Goal: Information Seeking & Learning: Check status

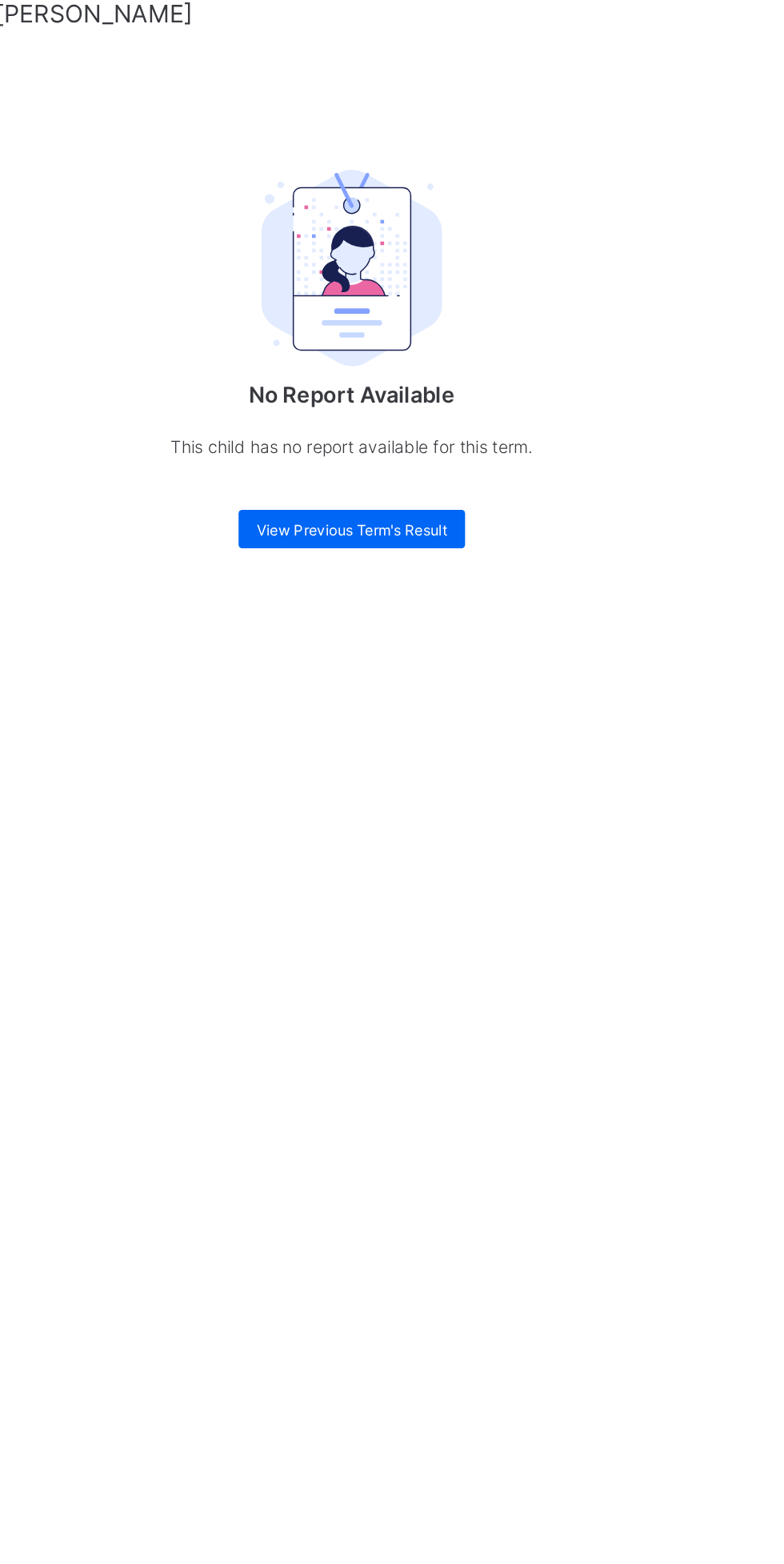
click at [499, 365] on span "View Previous Term's Result" at bounding box center [488, 711] width 126 height 12
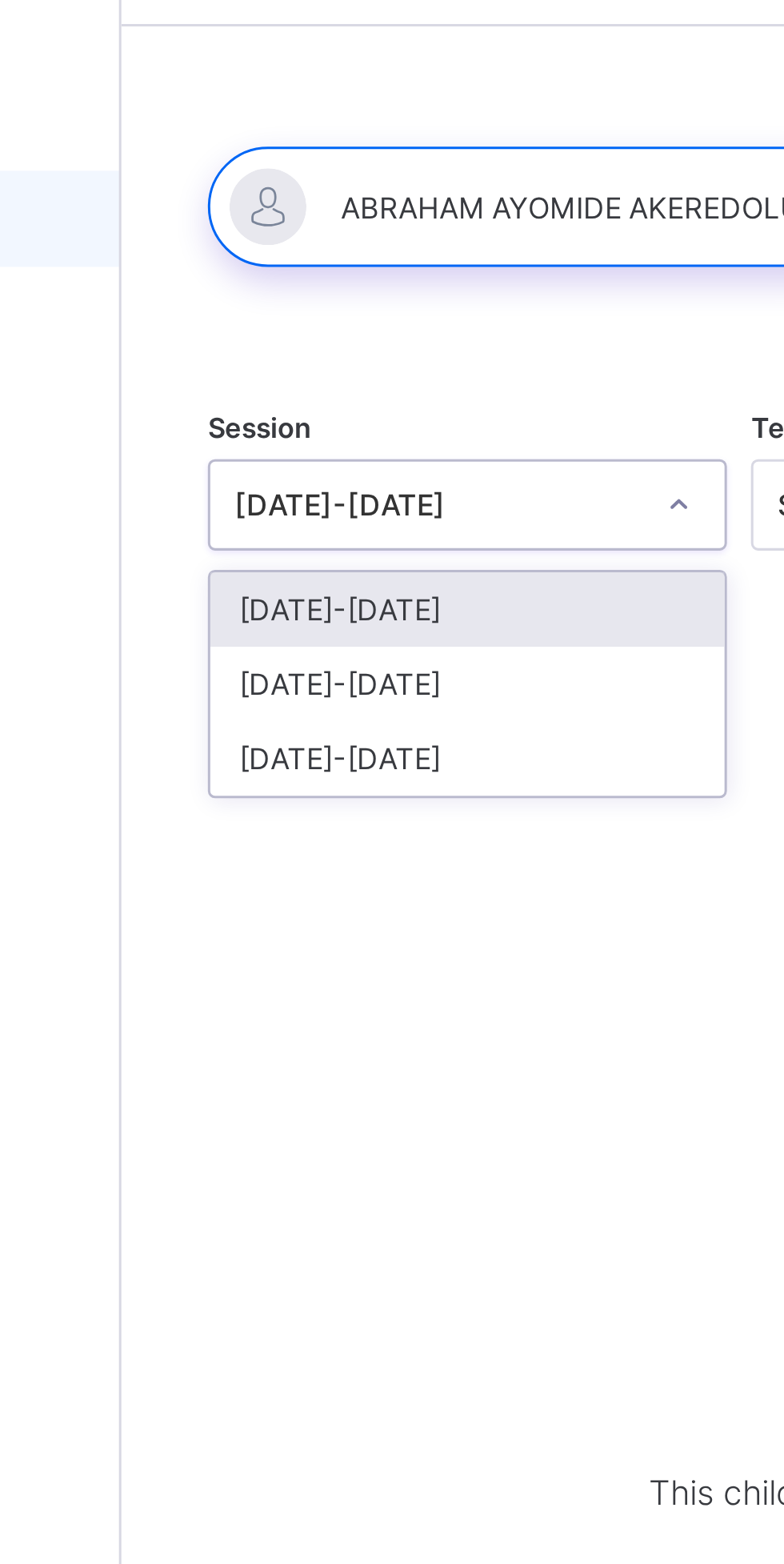
click at [290, 283] on div "[DATE]-[DATE]" at bounding box center [307, 283] width 171 height 25
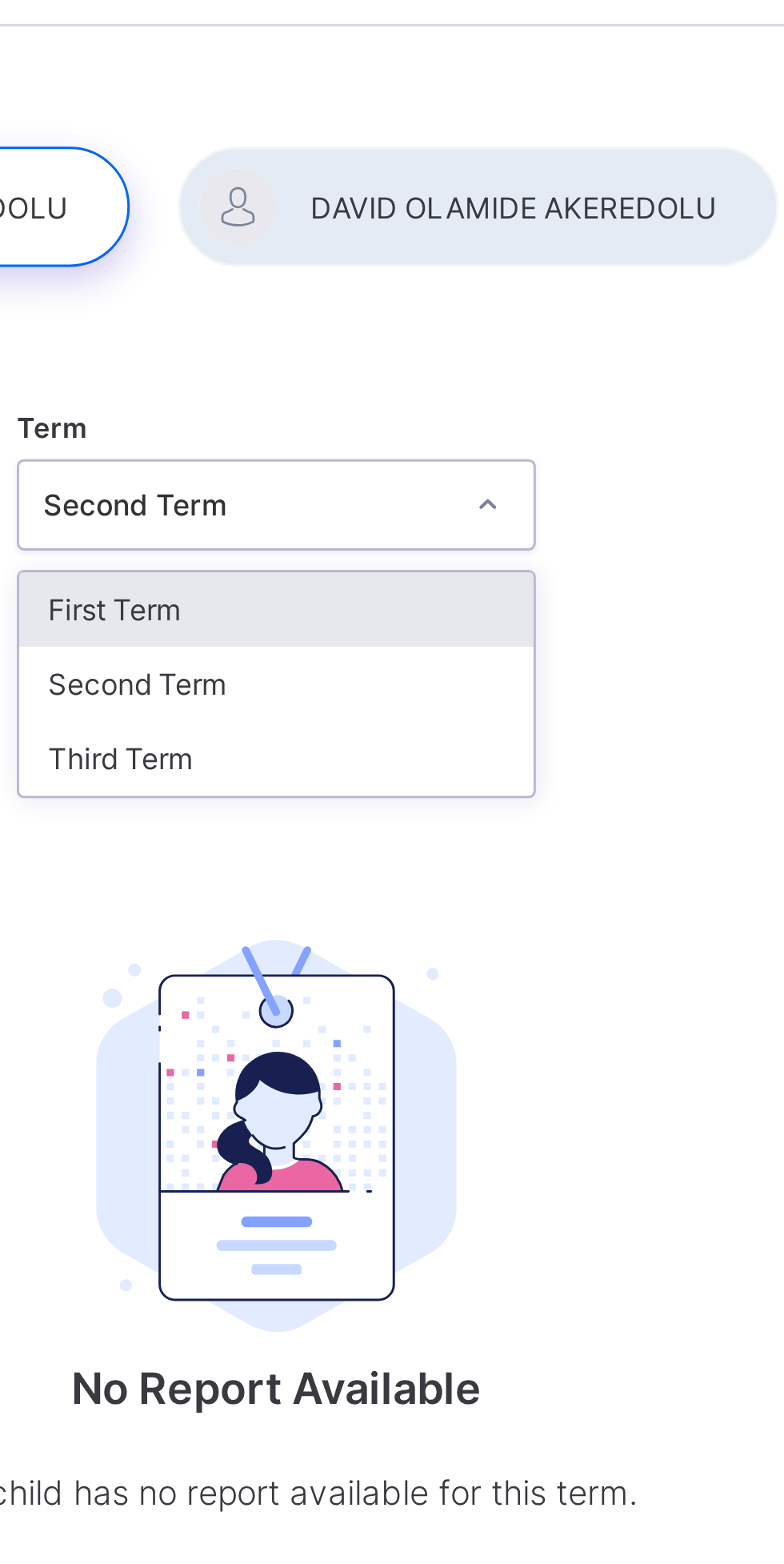
click at [501, 306] on div "Third Term" at bounding box center [487, 308] width 171 height 25
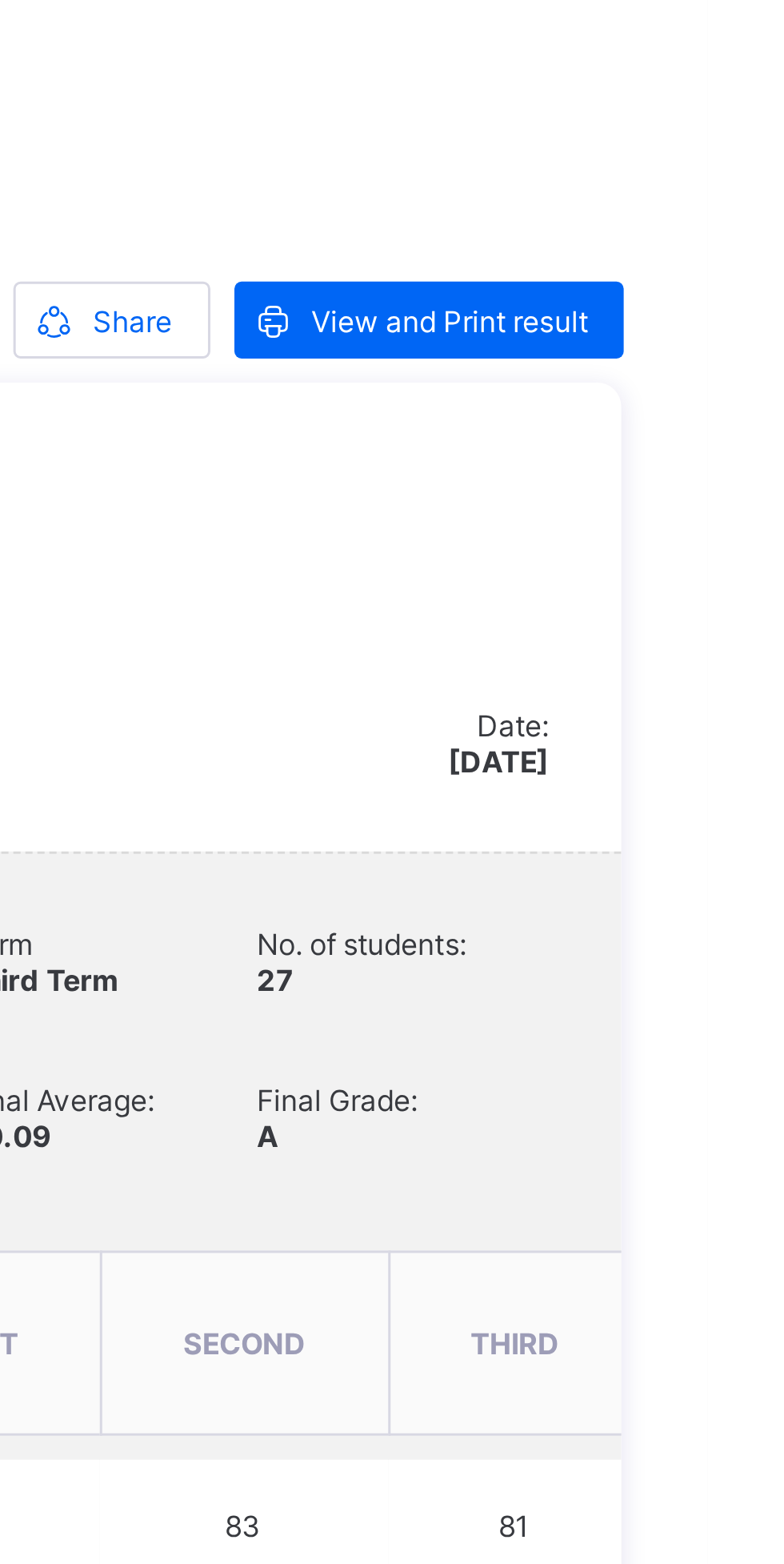
click at [688, 365] on span "View and Print result" at bounding box center [698, 400] width 92 height 12
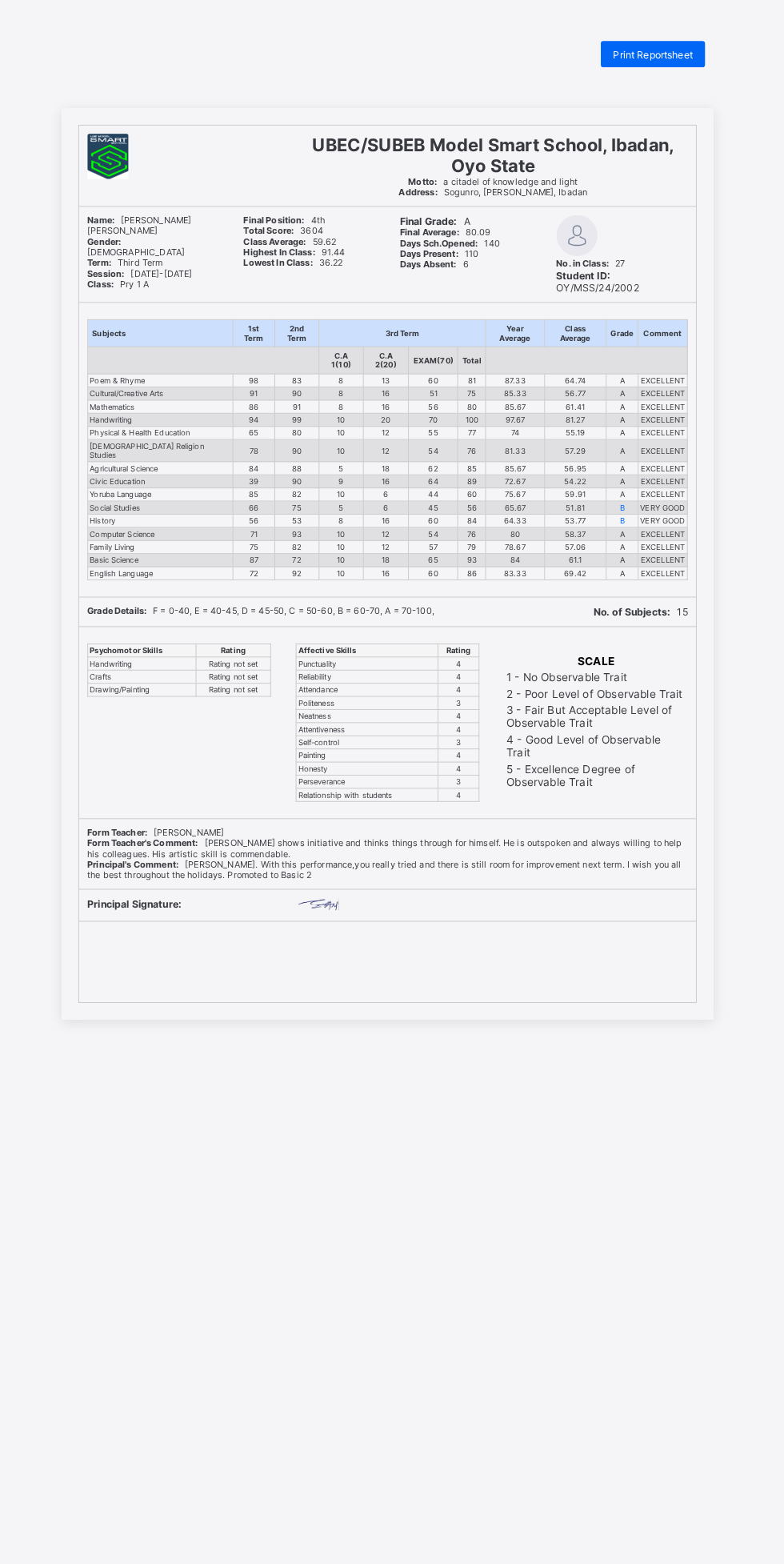
click at [683, 48] on span "Print Reportsheet" at bounding box center [650, 53] width 78 height 12
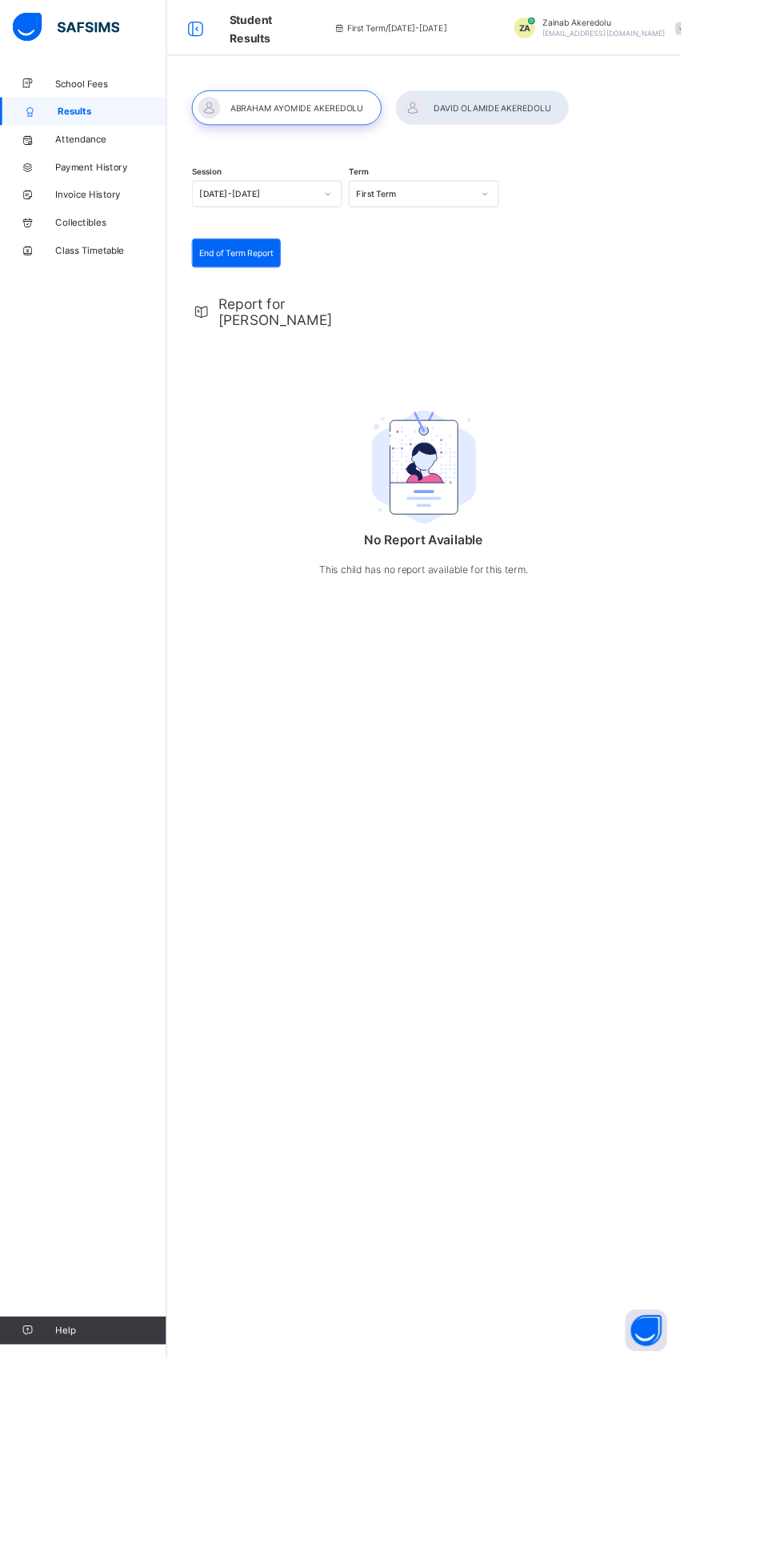
click at [390, 127] on div at bounding box center [330, 124] width 219 height 40
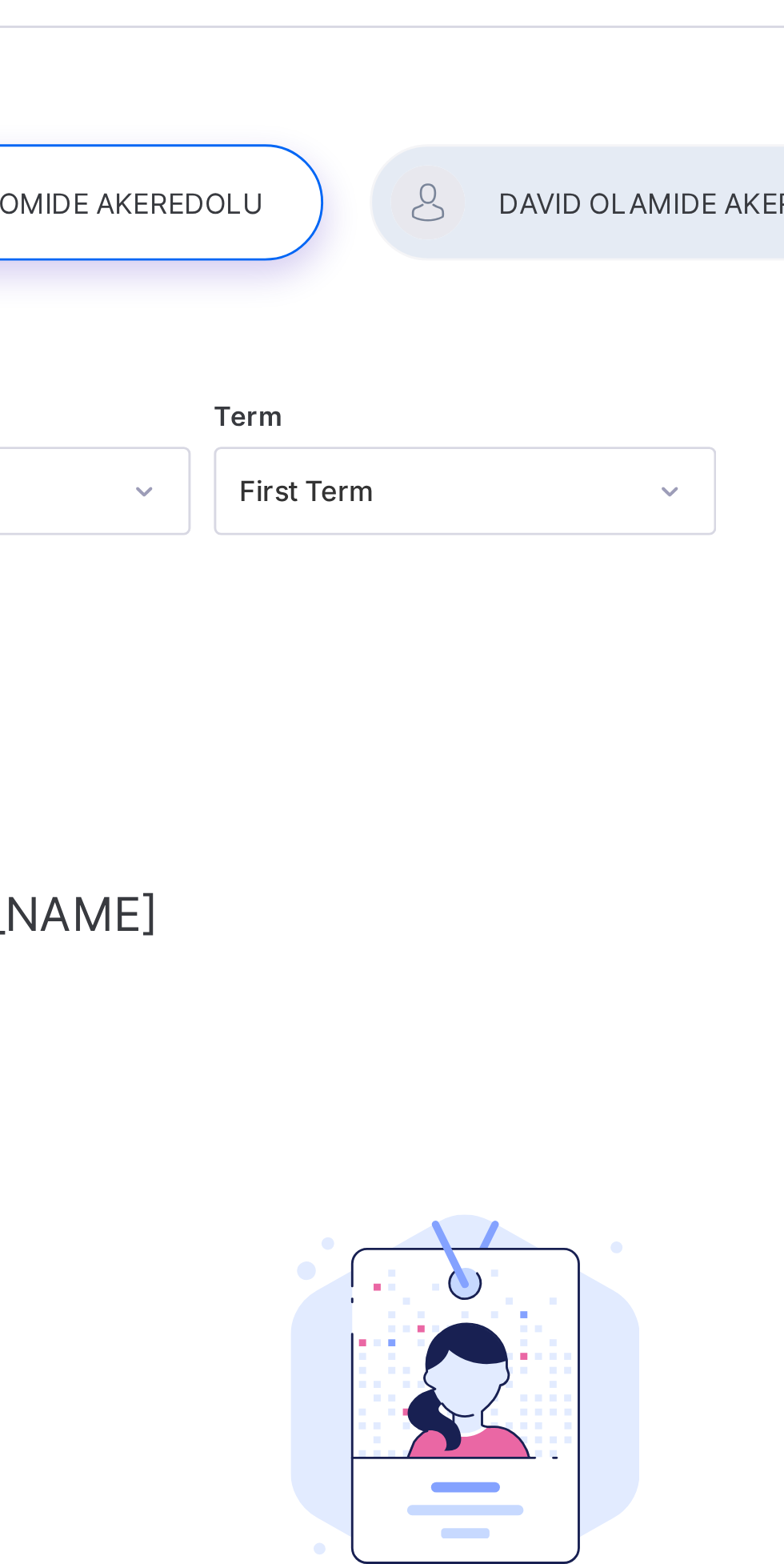
click at [489, 141] on div at bounding box center [555, 124] width 200 height 40
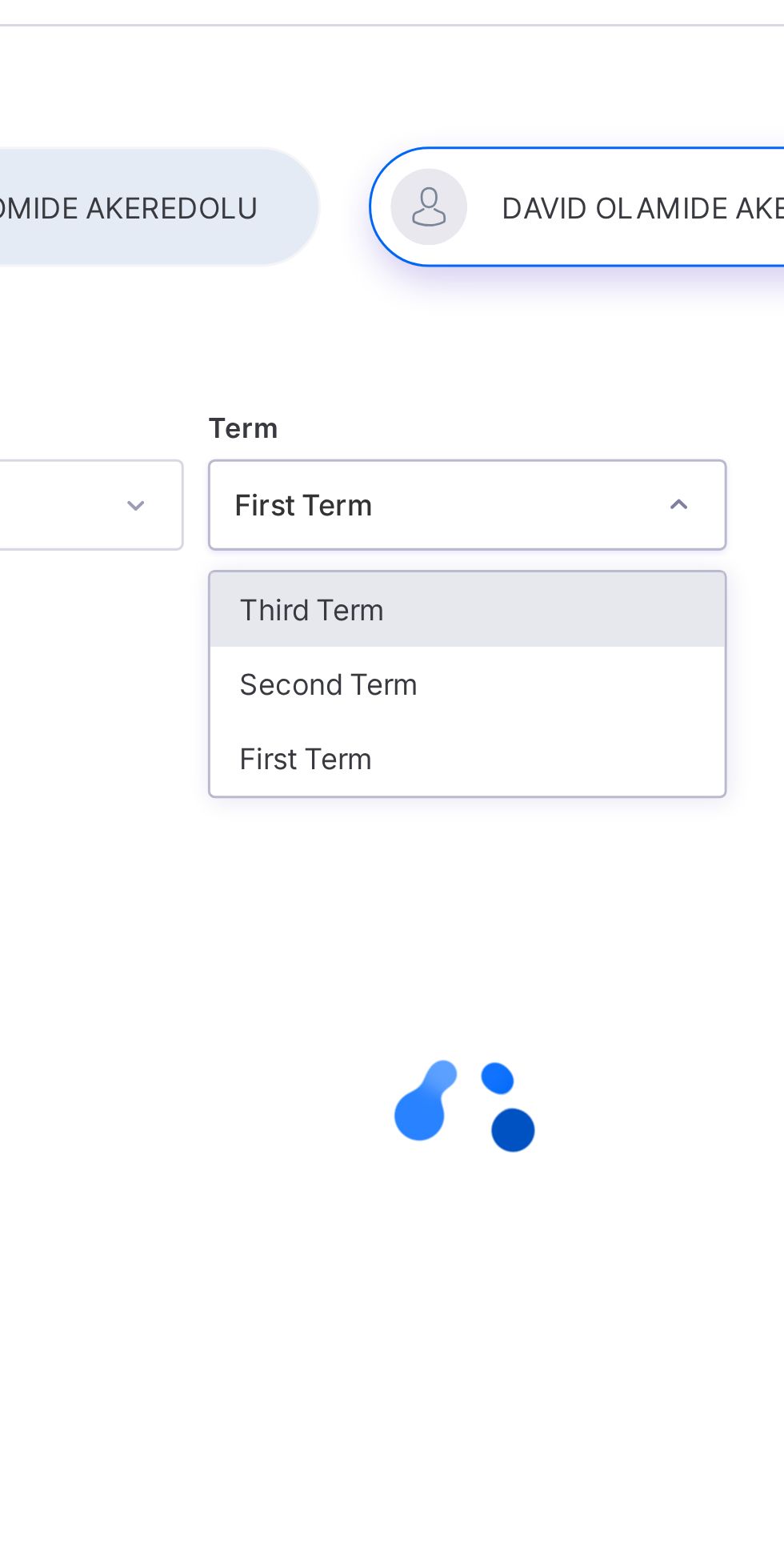
click at [504, 306] on div "First Term" at bounding box center [487, 308] width 171 height 25
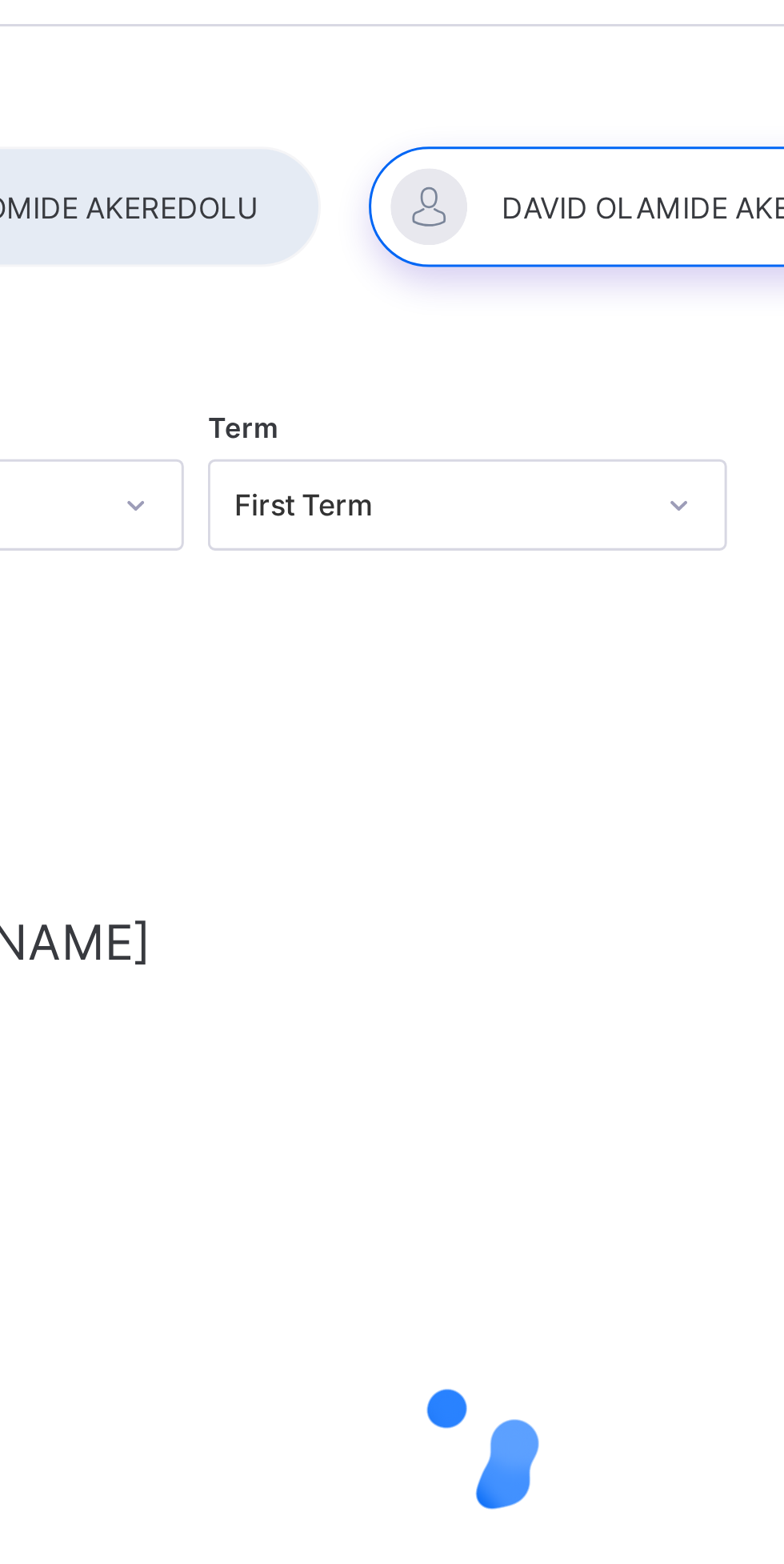
click at [400, 129] on div at bounding box center [330, 124] width 219 height 40
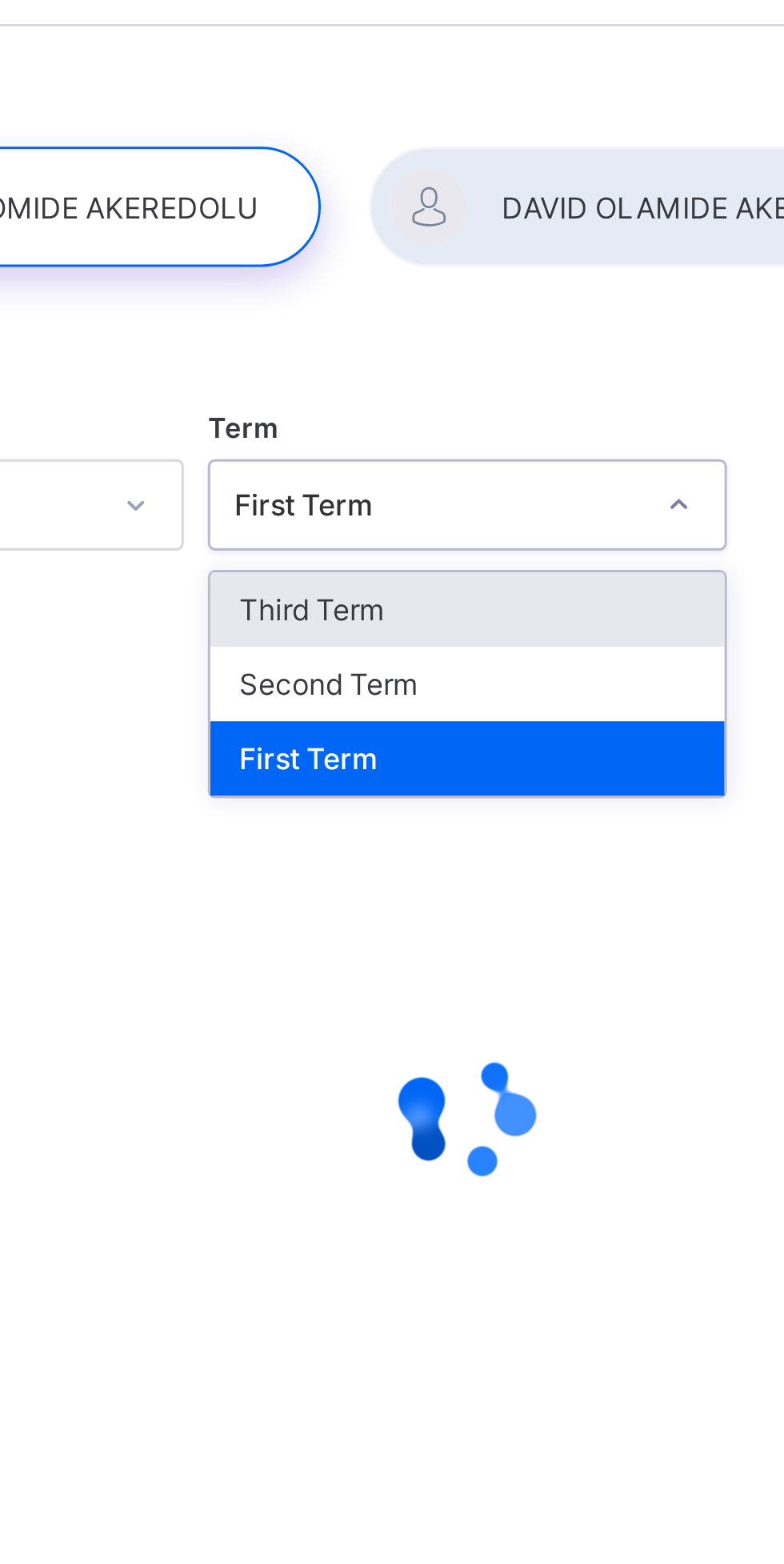
click at [499, 265] on div "Third Term" at bounding box center [487, 258] width 171 height 25
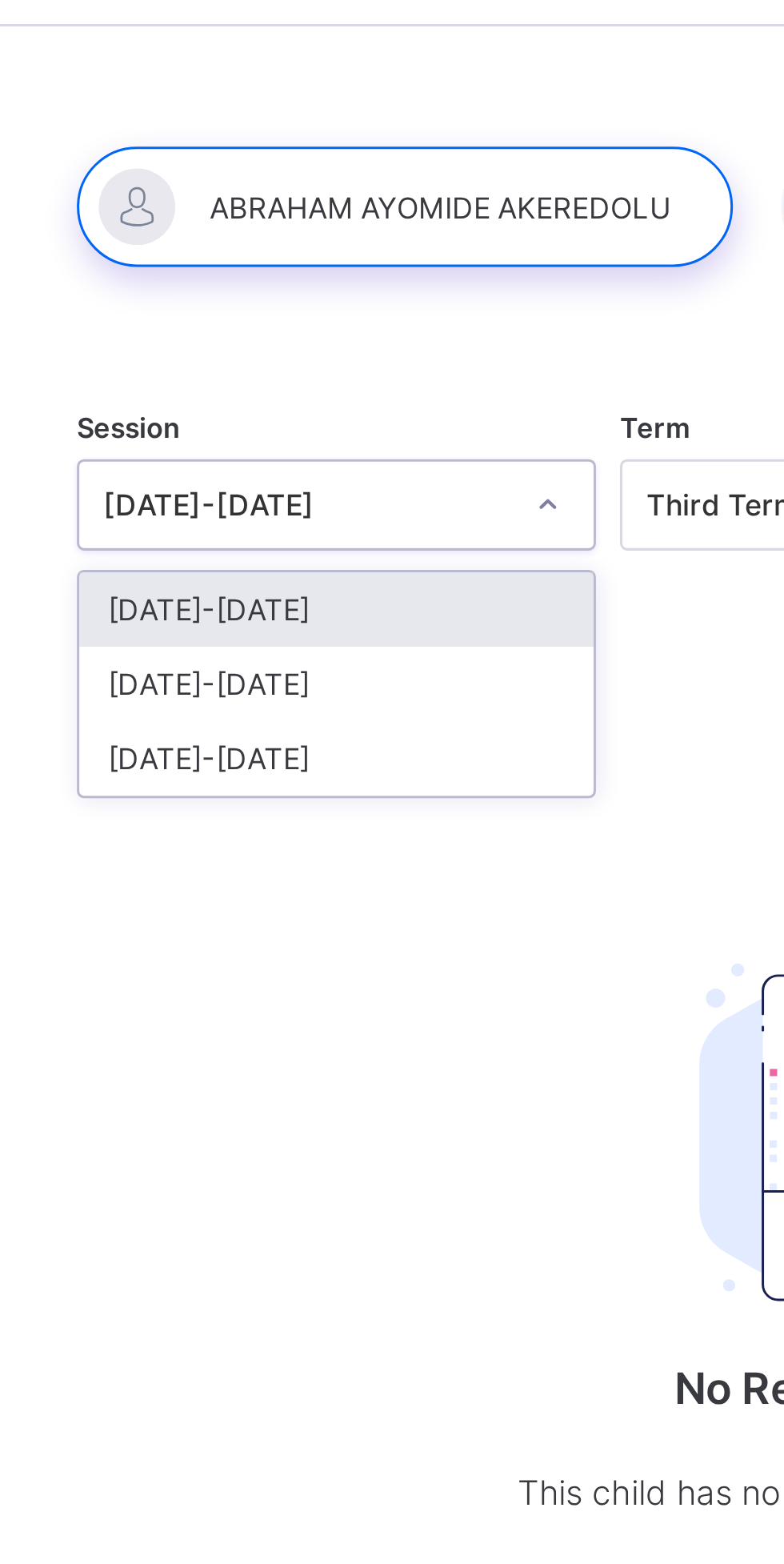
click at [337, 280] on div "[DATE]-[DATE]" at bounding box center [307, 283] width 171 height 25
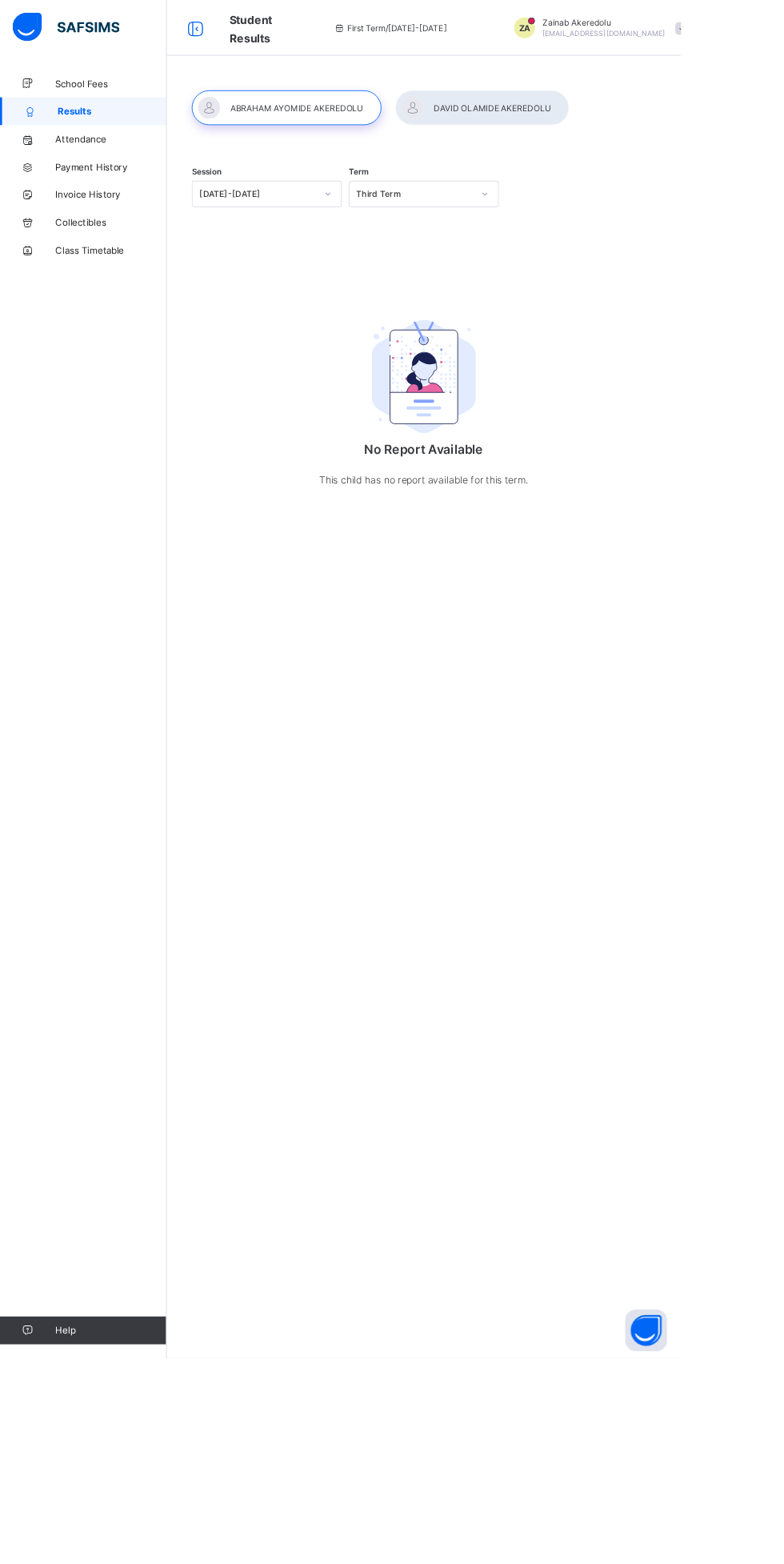
click at [565, 489] on div "No Report Available This child has no report available for this term." at bounding box center [488, 460] width 320 height 270
